Goal: Task Accomplishment & Management: Use online tool/utility

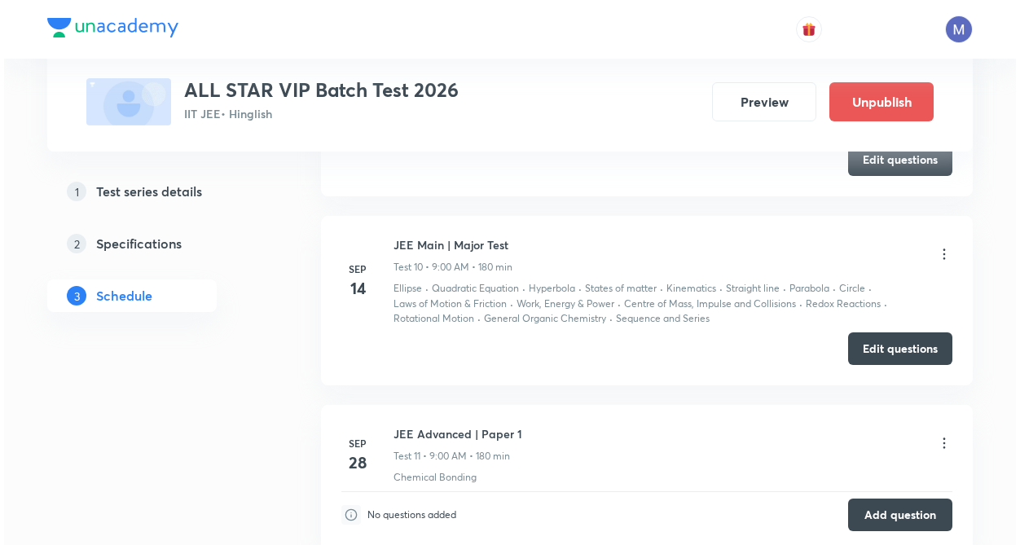
scroll to position [2382, 0]
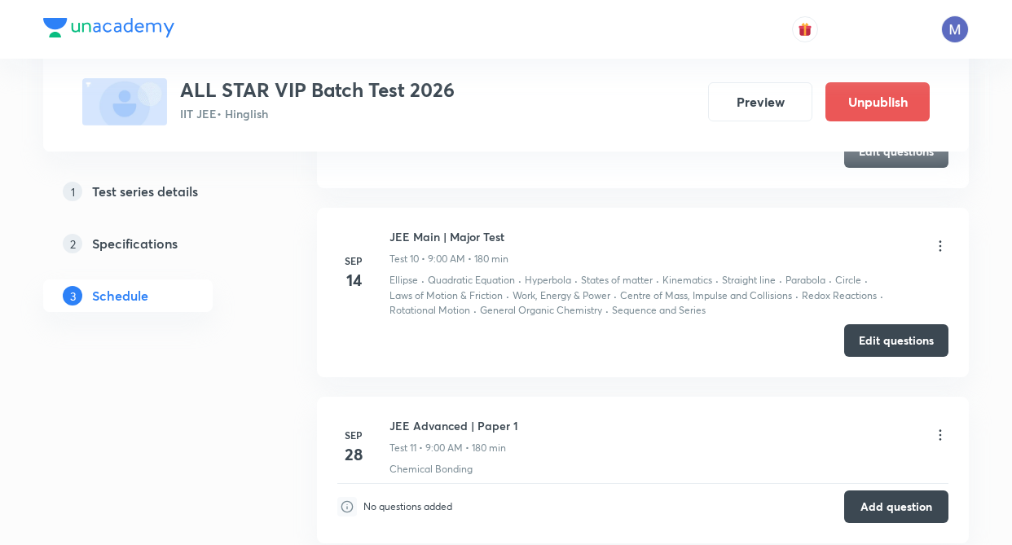
click at [940, 244] on icon at bounding box center [940, 246] width 16 height 16
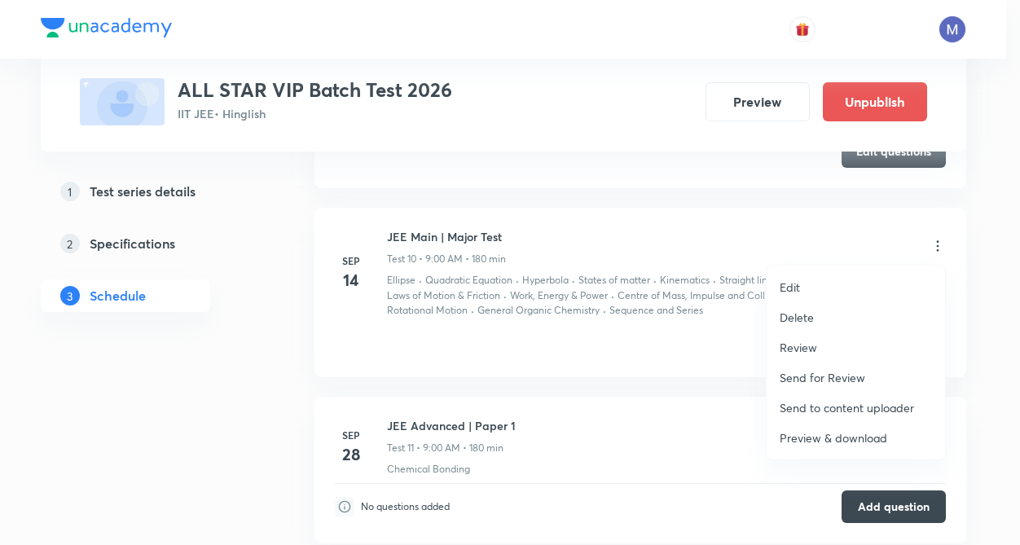
click at [821, 437] on p "Preview & download" at bounding box center [834, 437] width 108 height 17
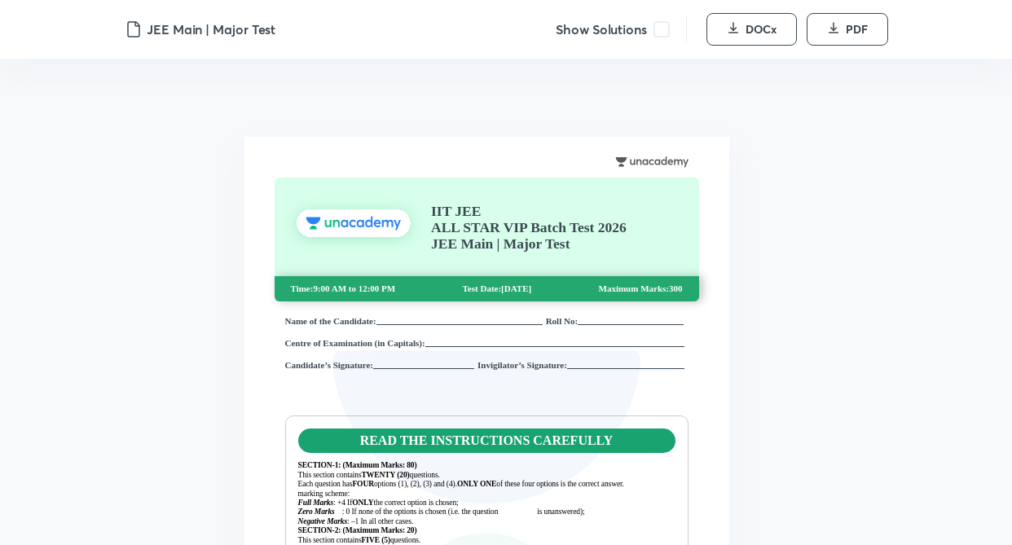
click at [664, 25] on span at bounding box center [662, 29] width 16 height 16
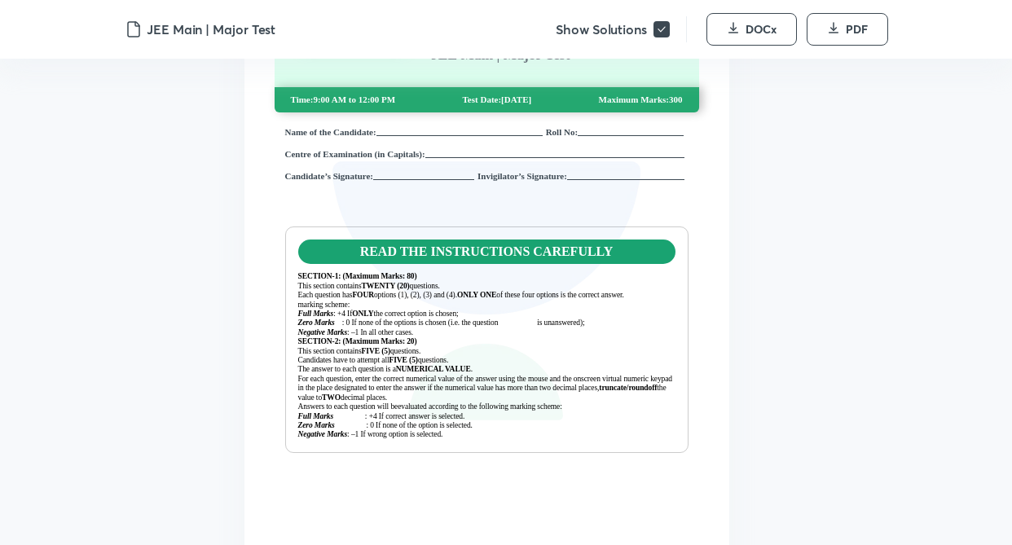
scroll to position [228, 0]
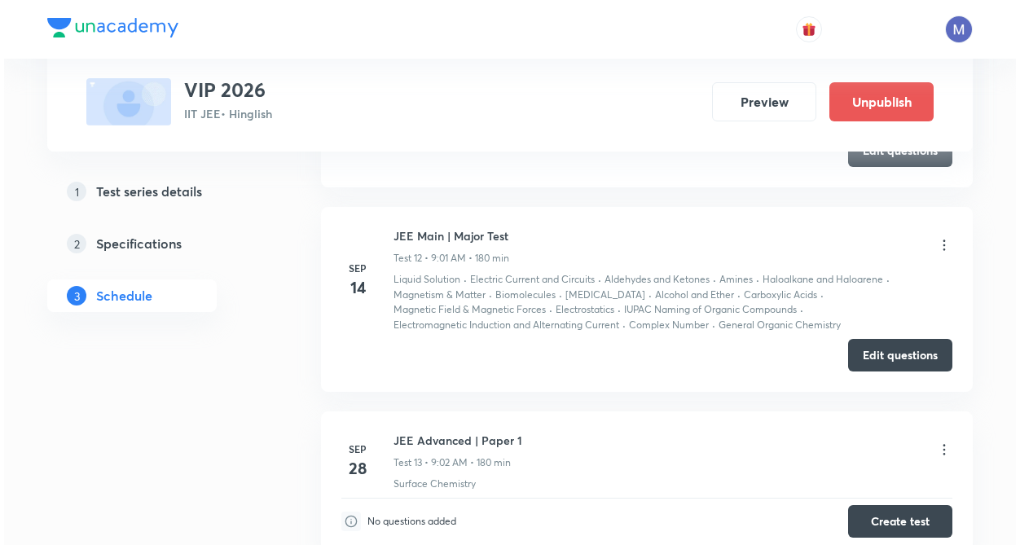
scroll to position [2853, 0]
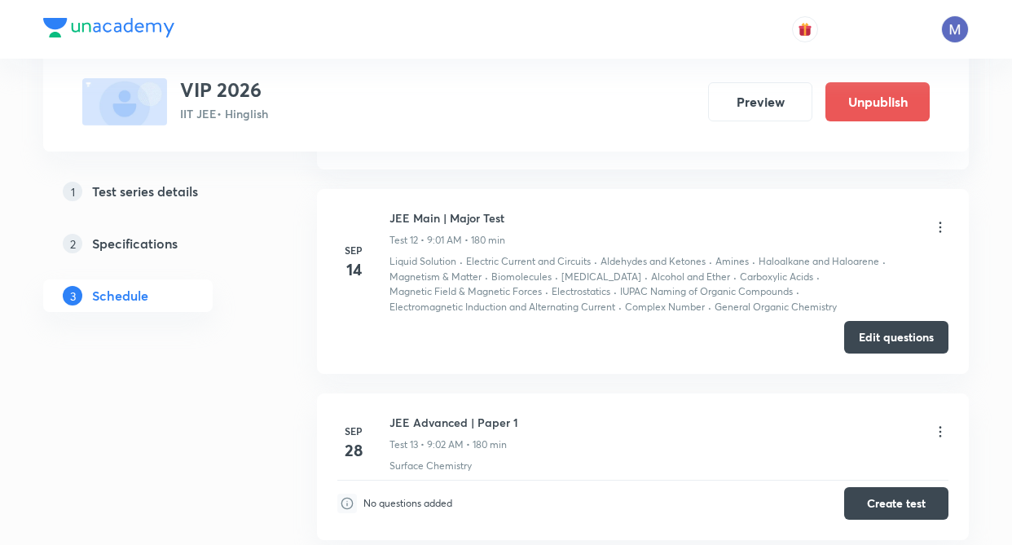
click at [944, 230] on icon at bounding box center [940, 227] width 16 height 16
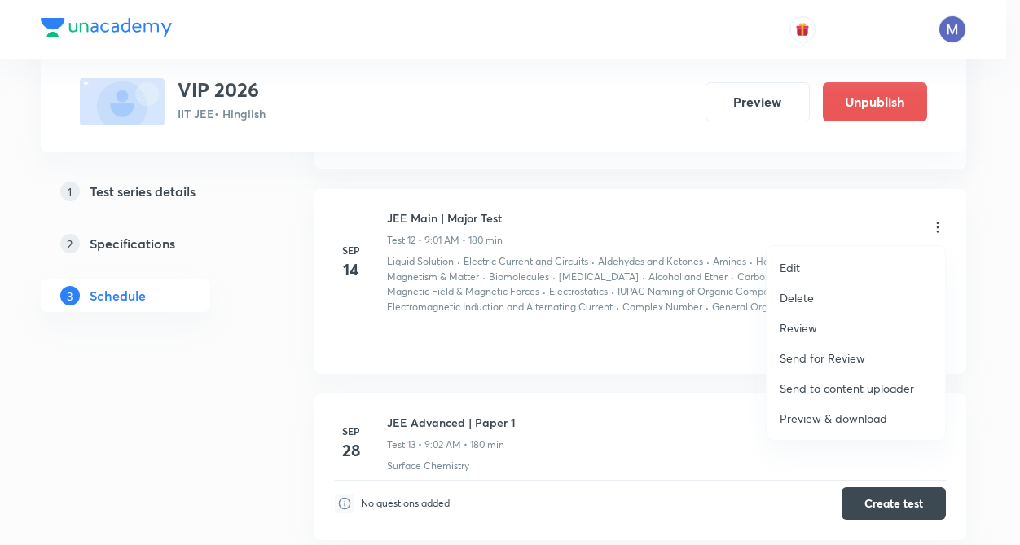
click at [811, 416] on p "Preview & download" at bounding box center [834, 418] width 108 height 17
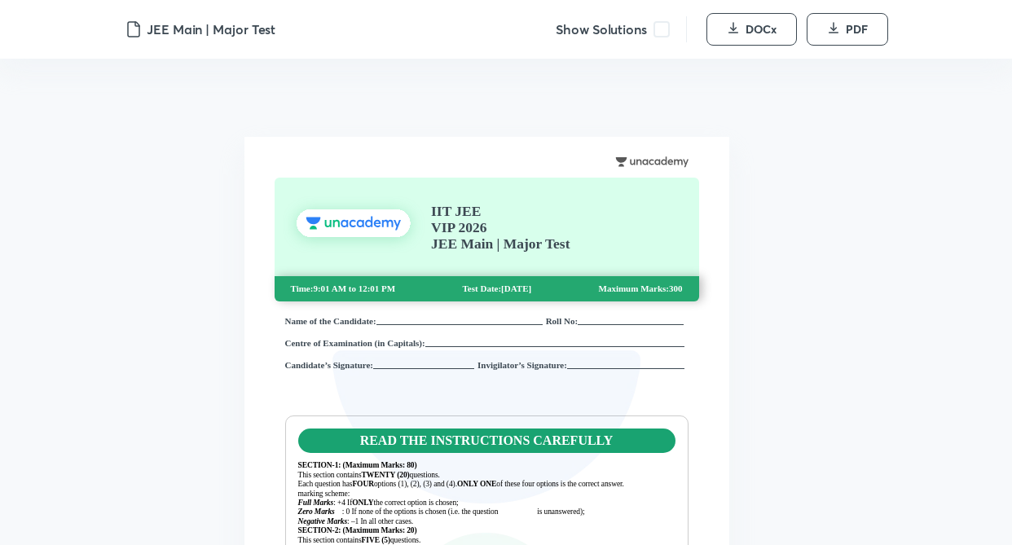
click at [664, 28] on span at bounding box center [662, 29] width 16 height 16
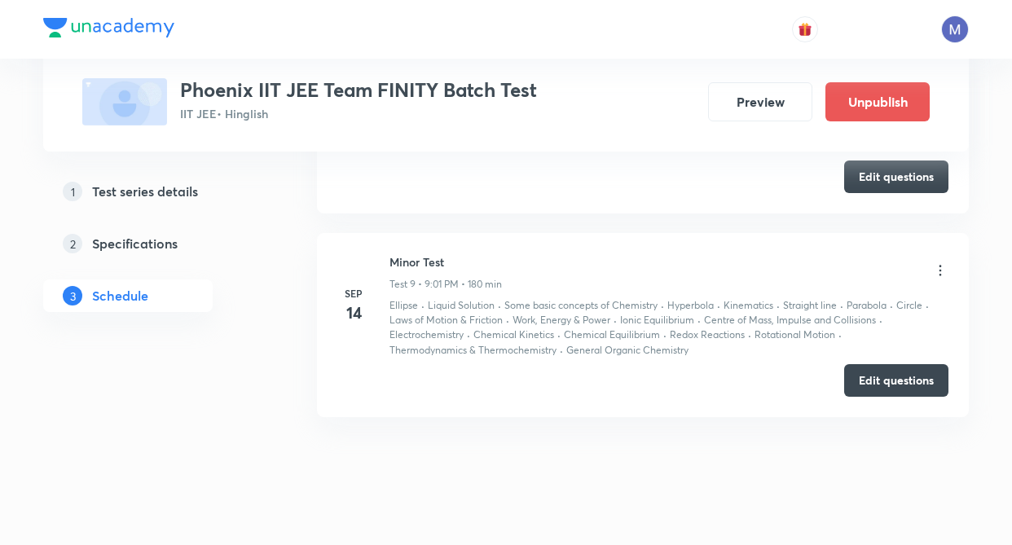
click at [940, 271] on icon at bounding box center [941, 271] width 2 height 11
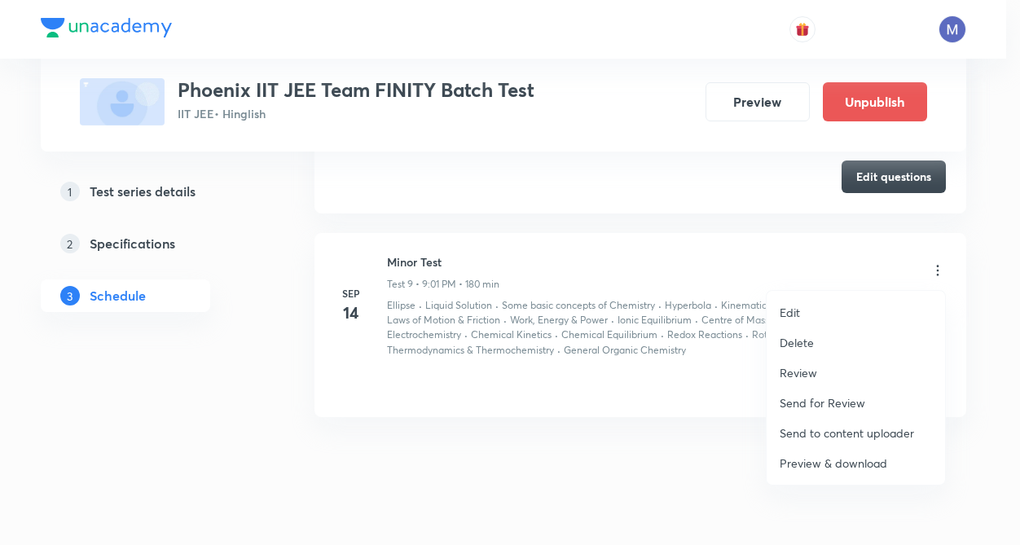
click at [864, 471] on p "Preview & download" at bounding box center [834, 463] width 108 height 17
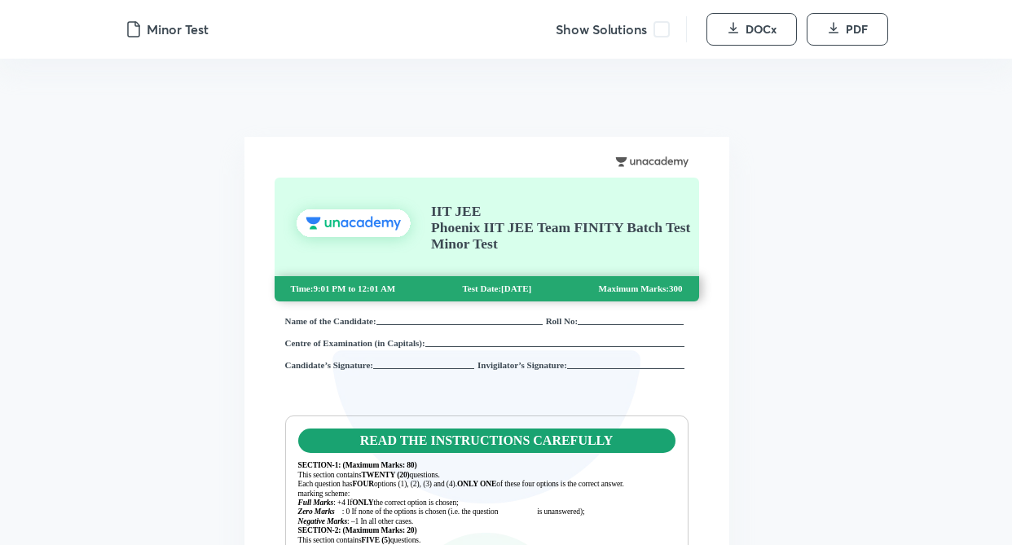
click at [657, 34] on span at bounding box center [662, 29] width 16 height 16
